Goal: Navigation & Orientation: Find specific page/section

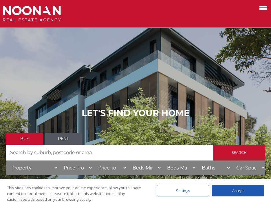
click at [261, 9] on span at bounding box center [262, 8] width 7 height 1
click at [0, 0] on input "checkbox" at bounding box center [0, 0] width 0 height 0
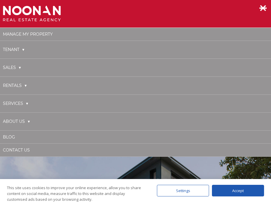
click at [26, 105] on link "Services" at bounding box center [15, 104] width 25 height 12
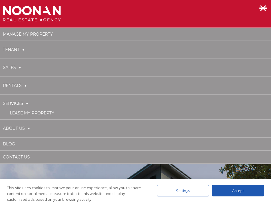
click at [26, 105] on link "Services" at bounding box center [15, 104] width 25 height 12
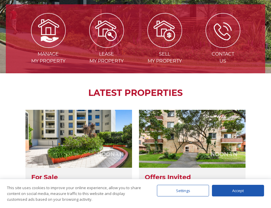
scroll to position [333, 0]
